Goal: Entertainment & Leisure: Consume media (video, audio)

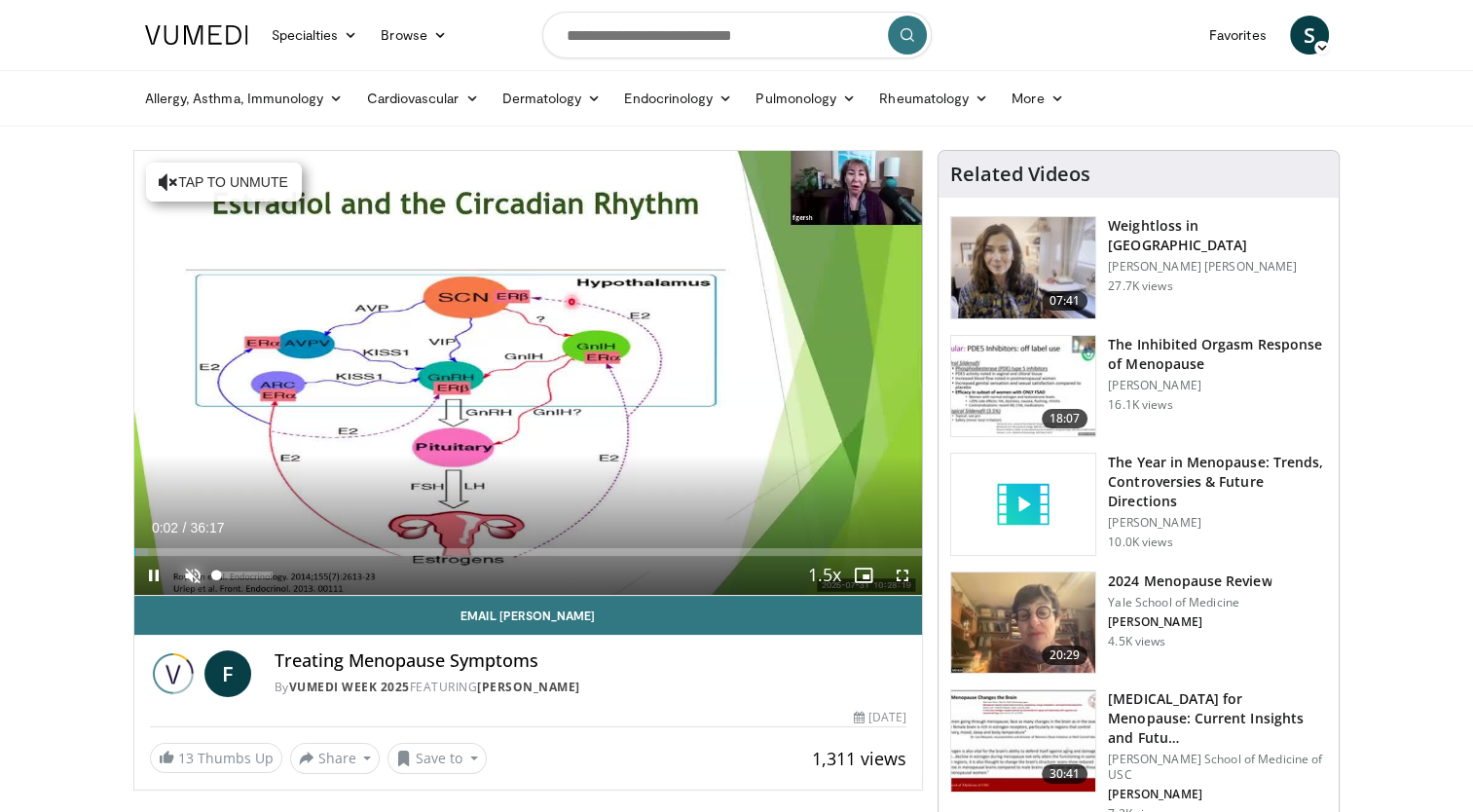
click at [187, 574] on span "Video Player" at bounding box center [192, 575] width 39 height 39
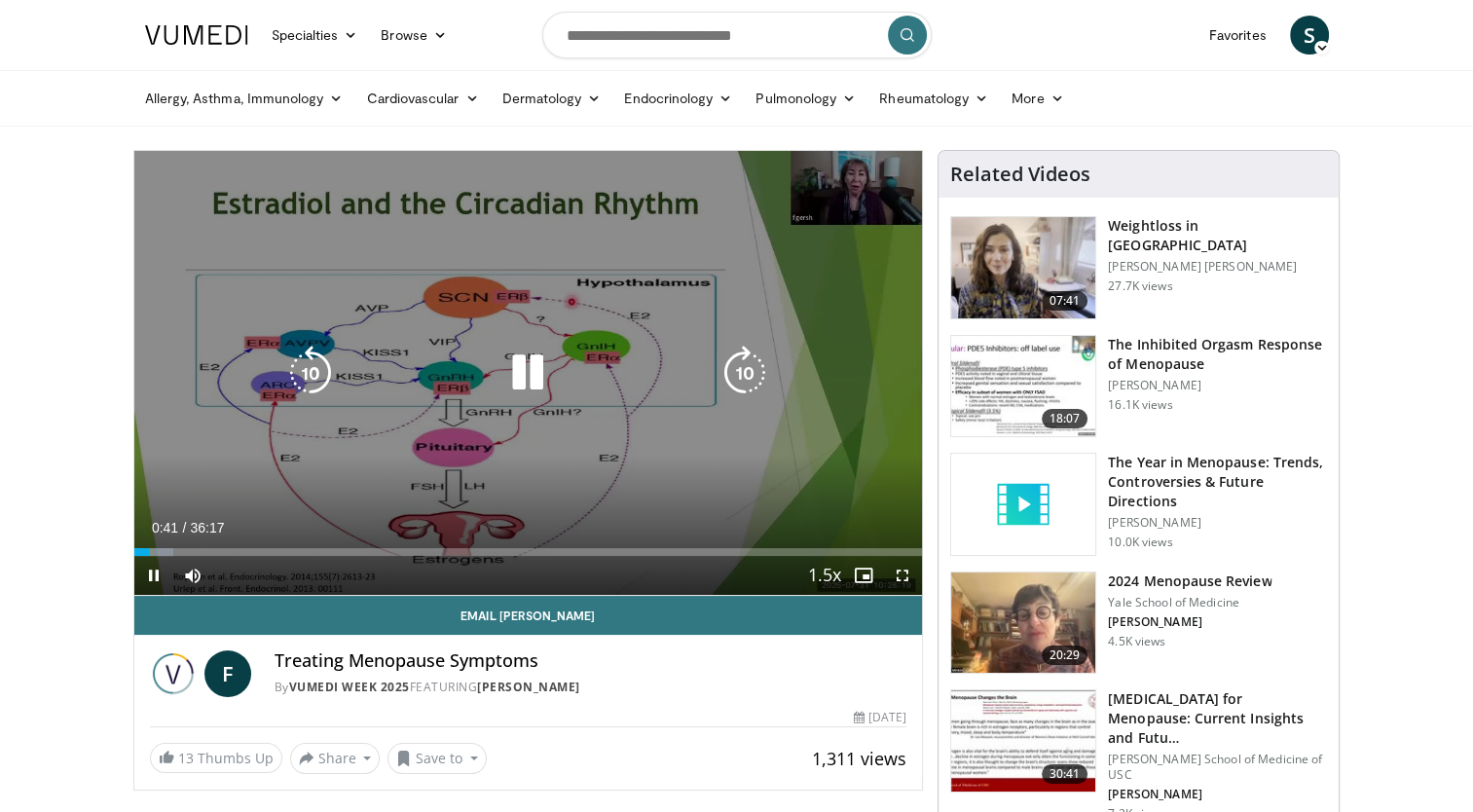
click at [320, 444] on div "10 seconds Tap to unmute" at bounding box center [528, 373] width 789 height 444
